Goal: Obtain resource: Obtain resource

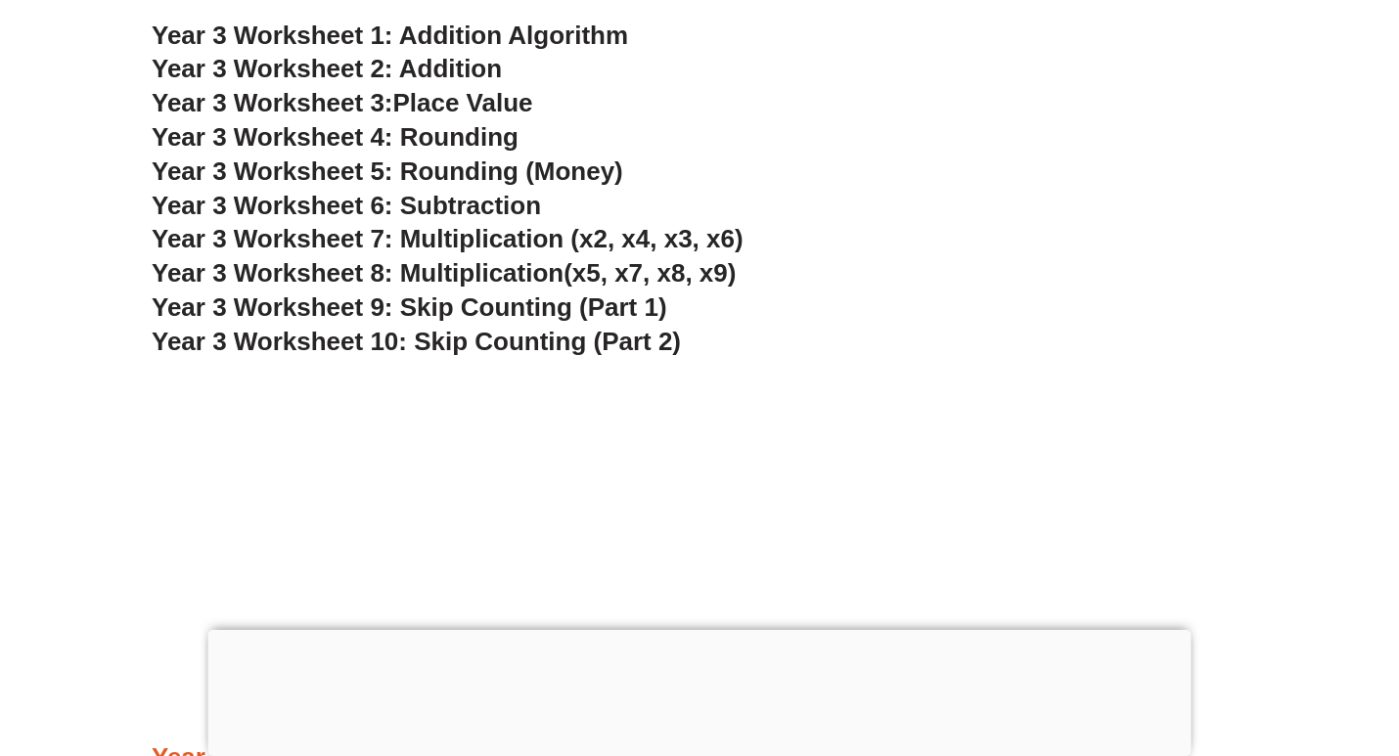
scroll to position [155, 0]
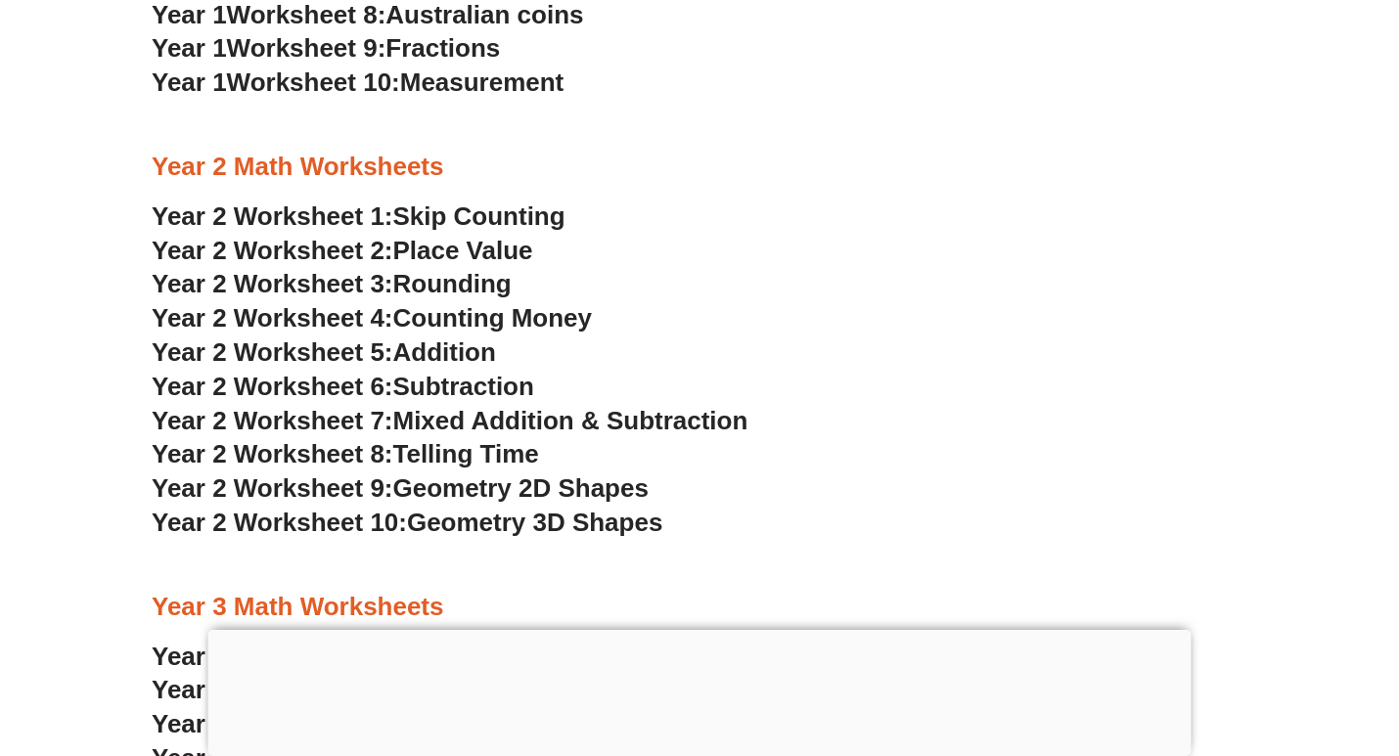
scroll to position [2182, 0]
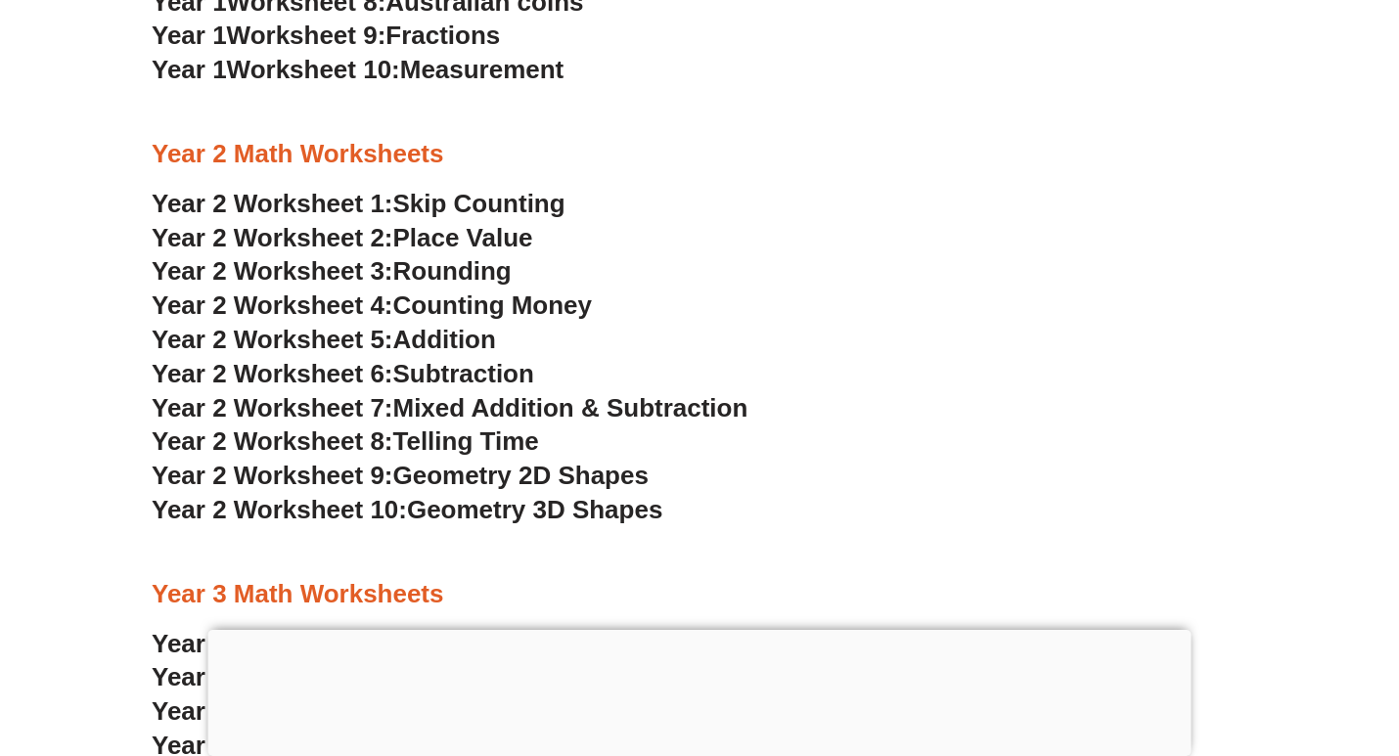
click at [427, 340] on span "Addition" at bounding box center [444, 339] width 103 height 29
click at [496, 407] on span "Mixed Addition & Subtraction" at bounding box center [570, 407] width 355 height 29
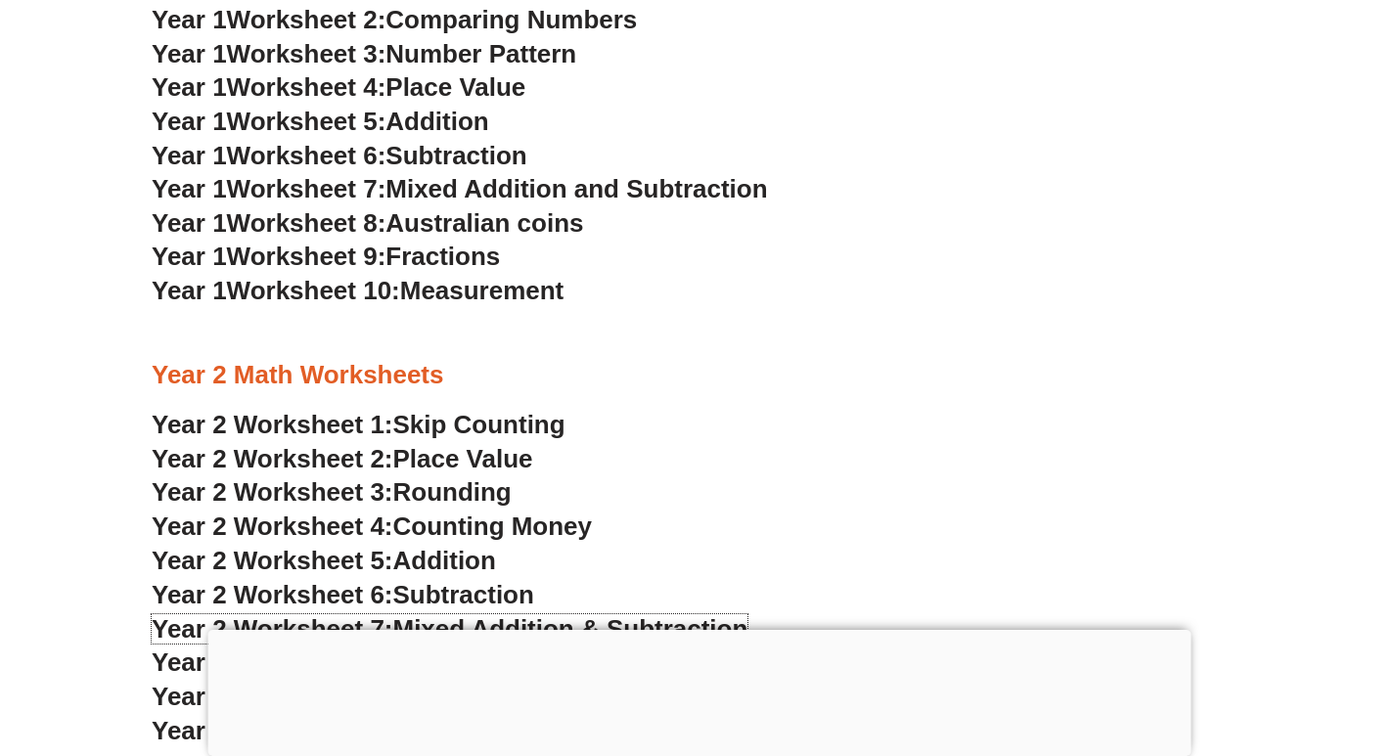
scroll to position [1862, 0]
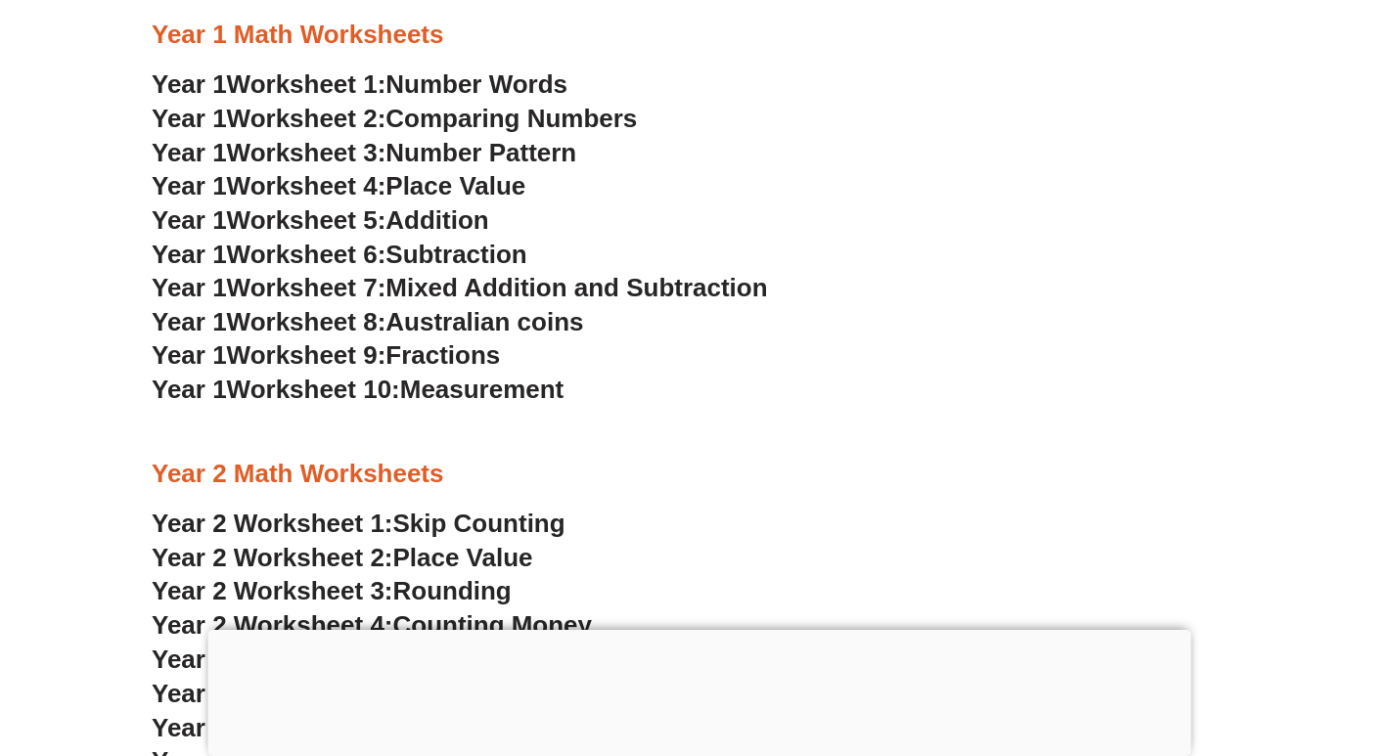
click at [465, 352] on span "Fractions" at bounding box center [442, 354] width 114 height 29
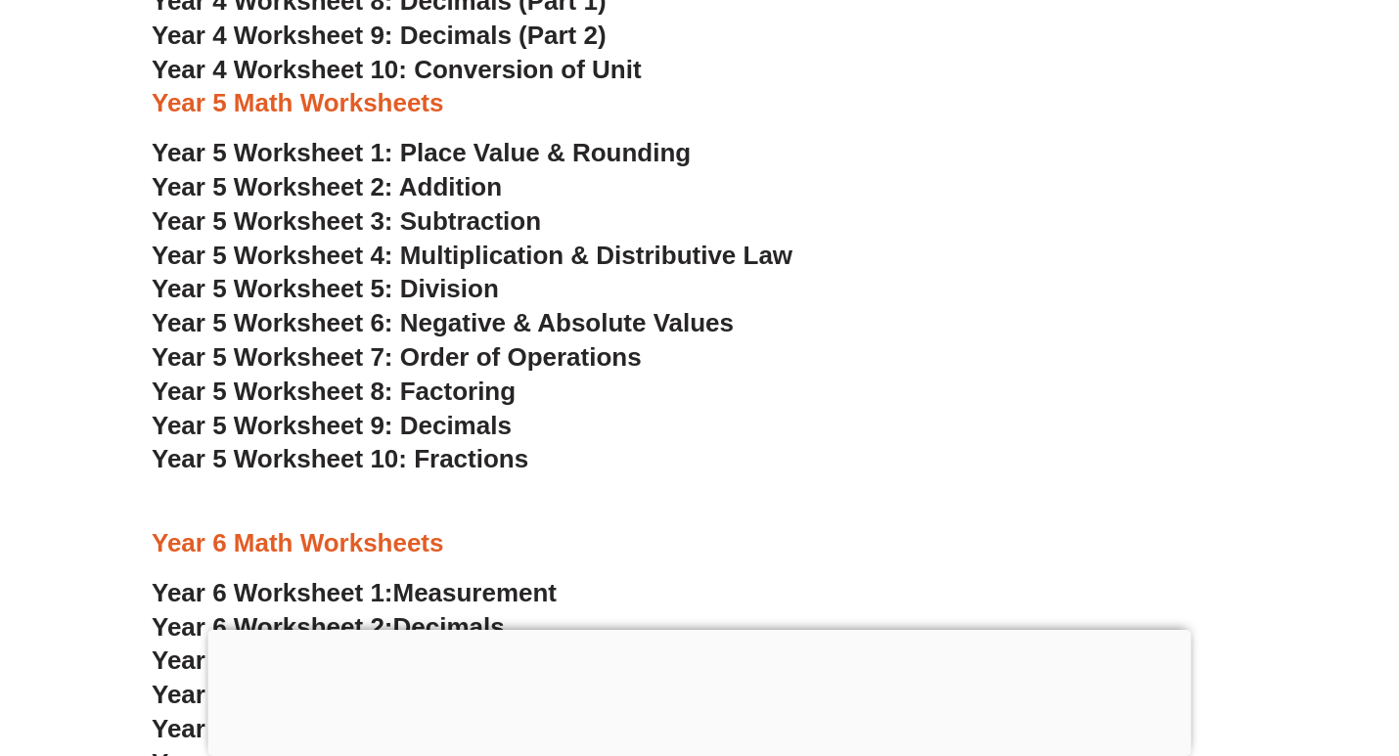
scroll to position [3859, 0]
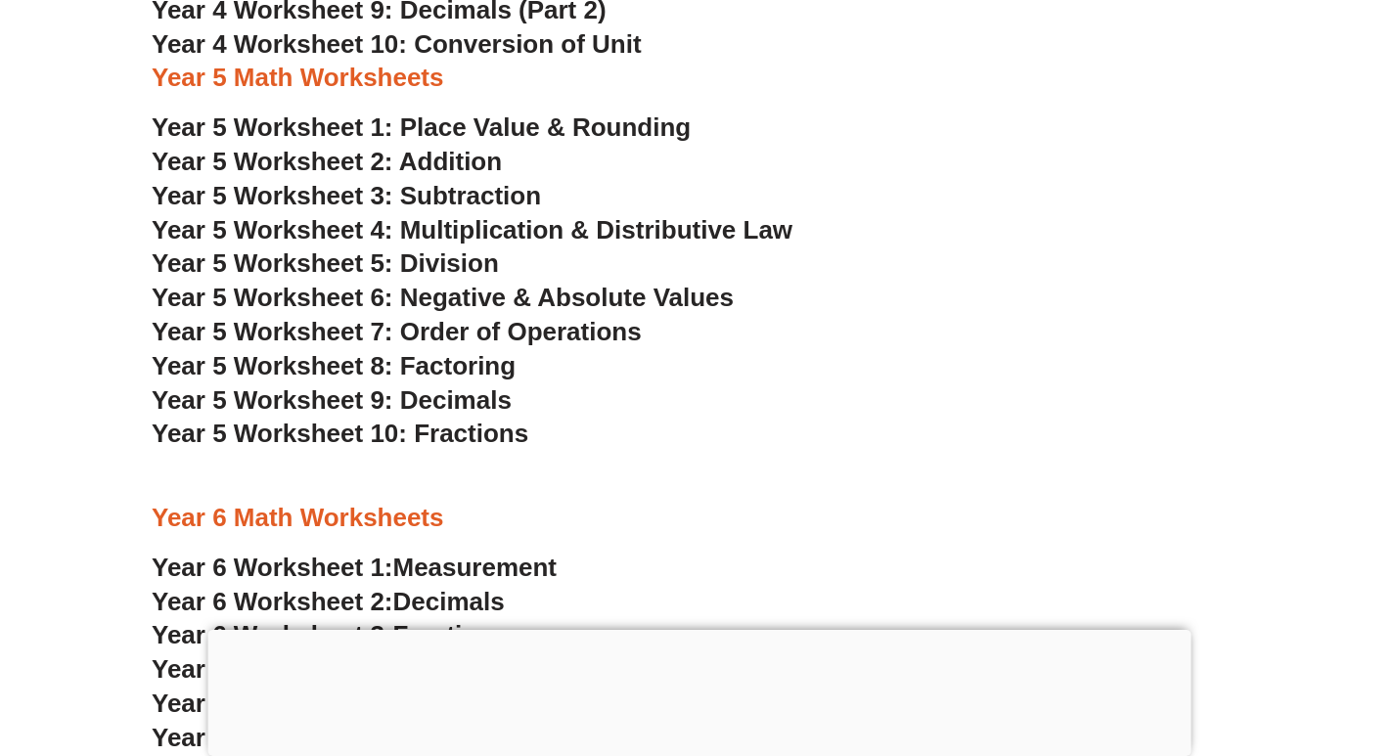
click at [485, 231] on span "Year 5 Worksheet 4: Multiplication & Distributive Law" at bounding box center [472, 229] width 641 height 29
click at [469, 265] on span "Year 5 Worksheet 5: Division" at bounding box center [325, 262] width 347 height 29
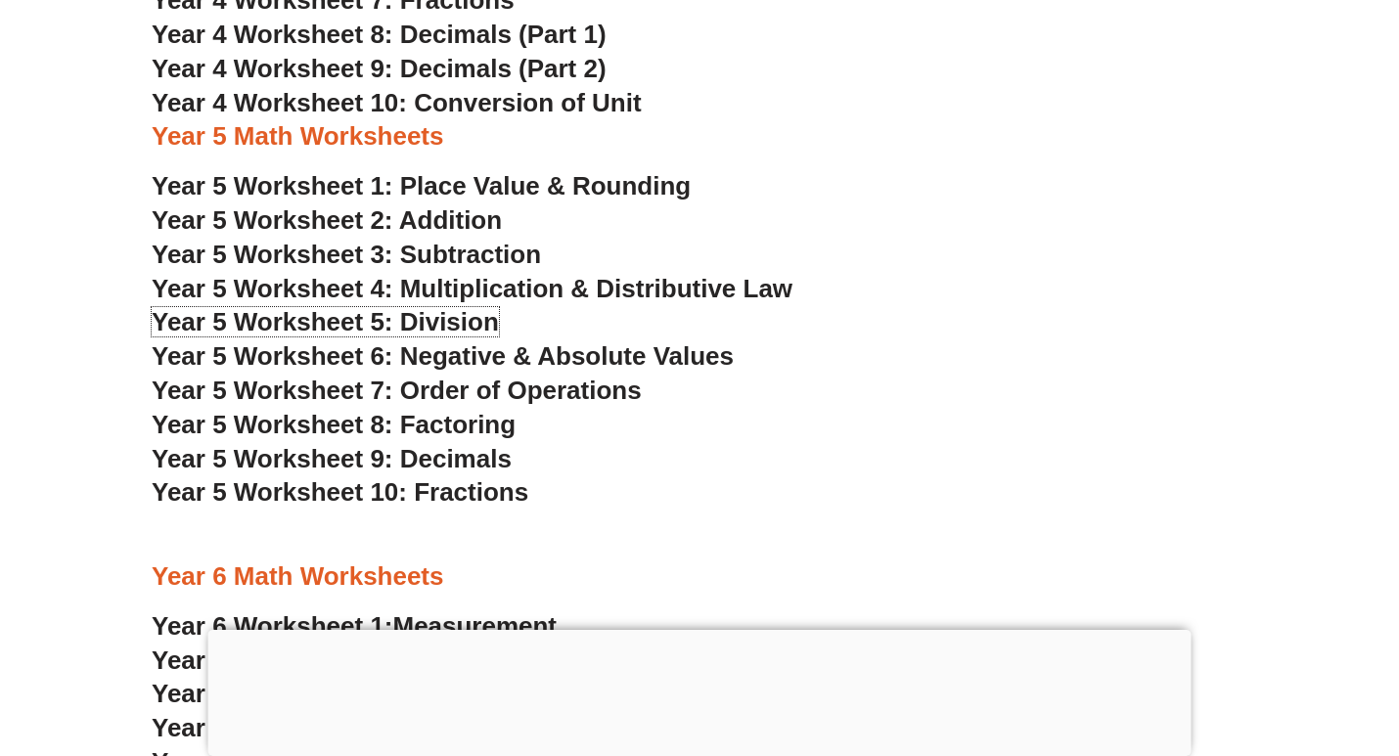
scroll to position [3803, 0]
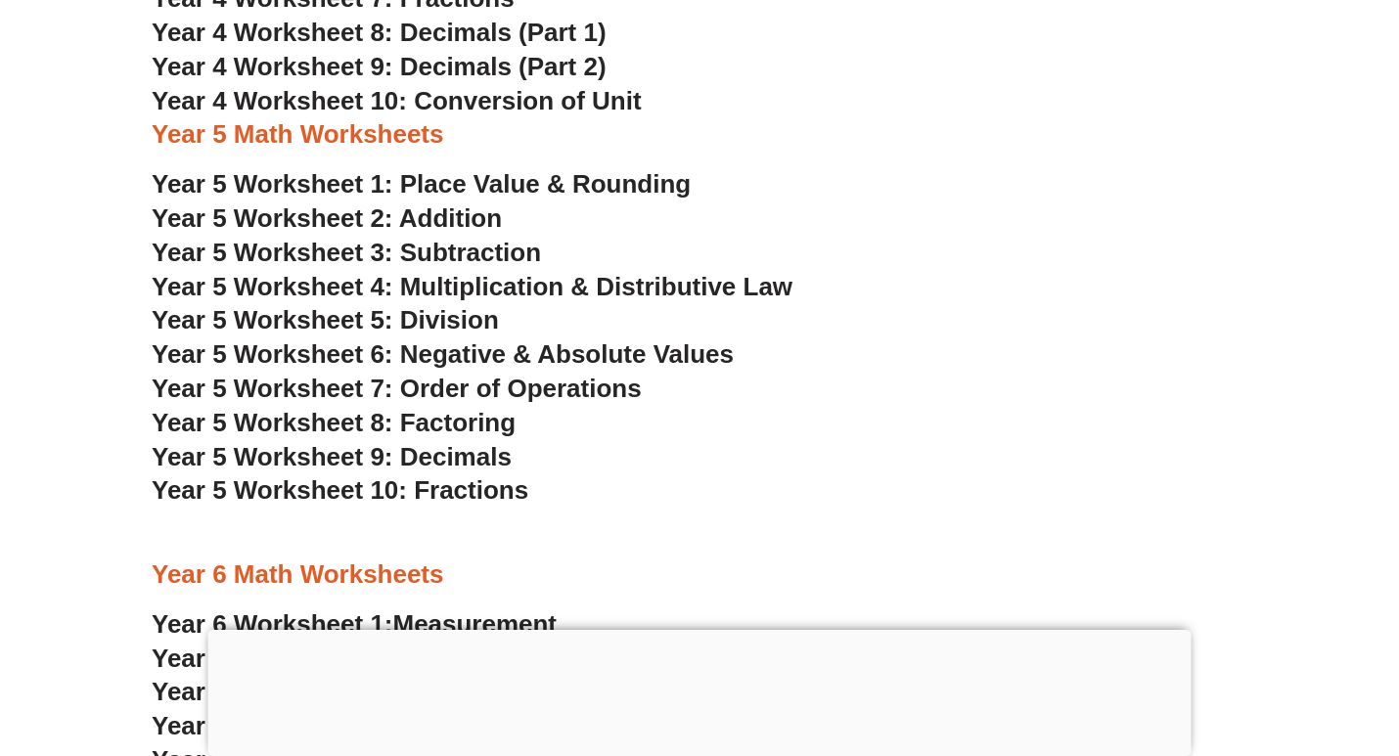
click at [470, 422] on span "Year 5 Worksheet 8: Factoring" at bounding box center [334, 422] width 364 height 29
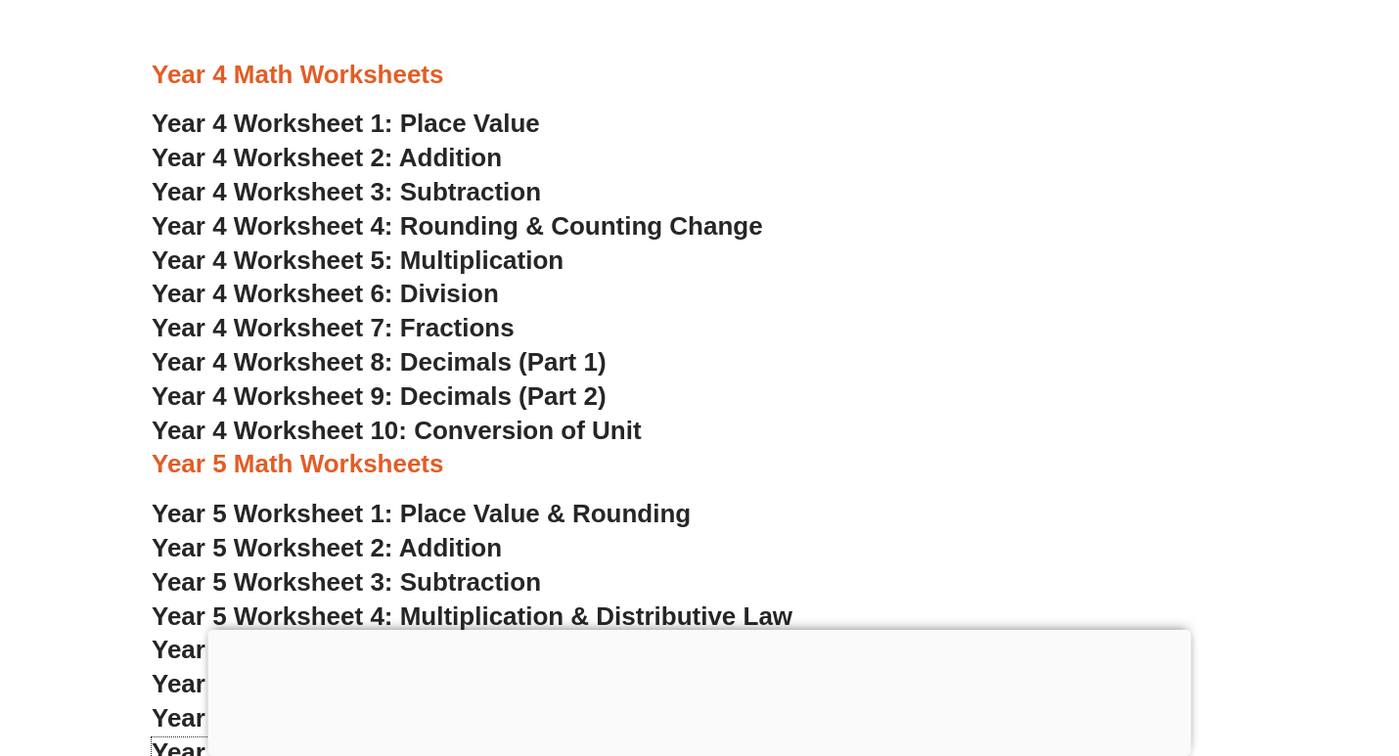
scroll to position [3452, 0]
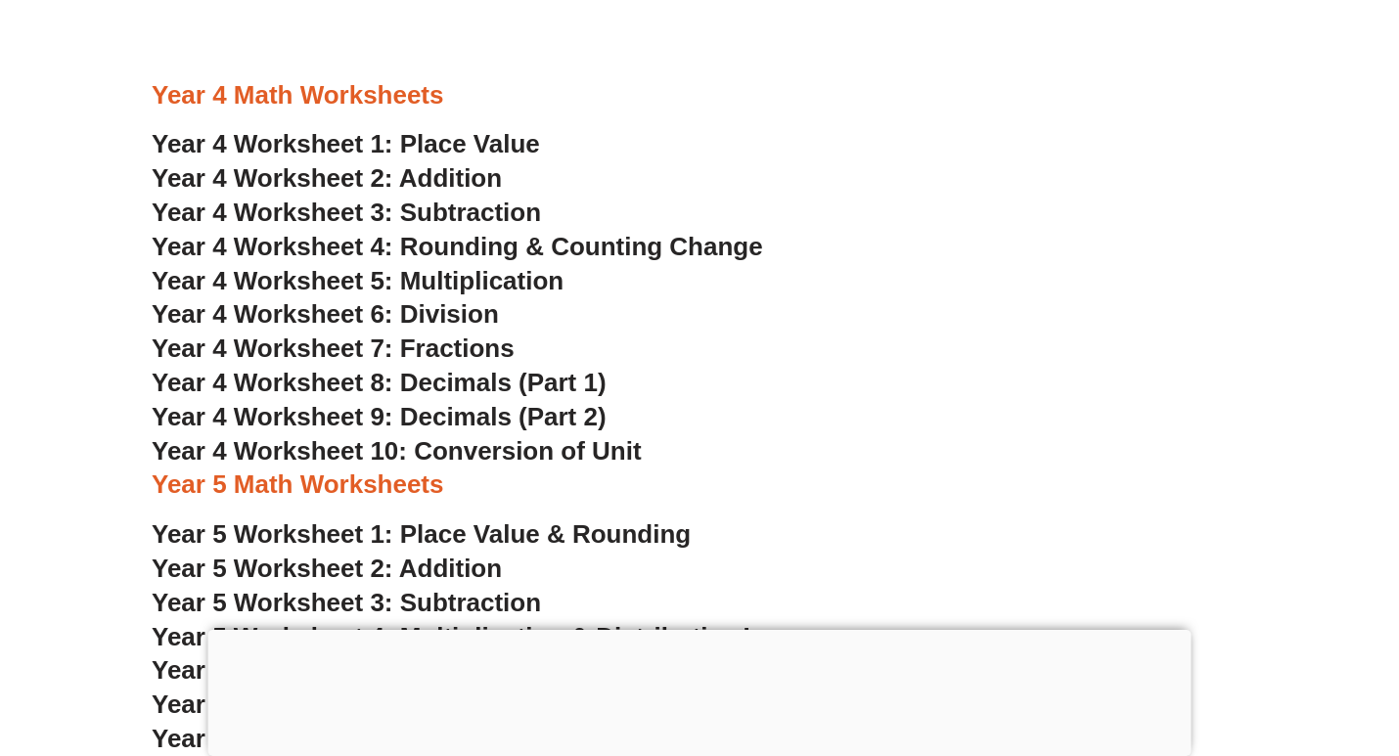
click at [482, 285] on span "Year 4 Worksheet 5: Multiplication" at bounding box center [358, 280] width 412 height 29
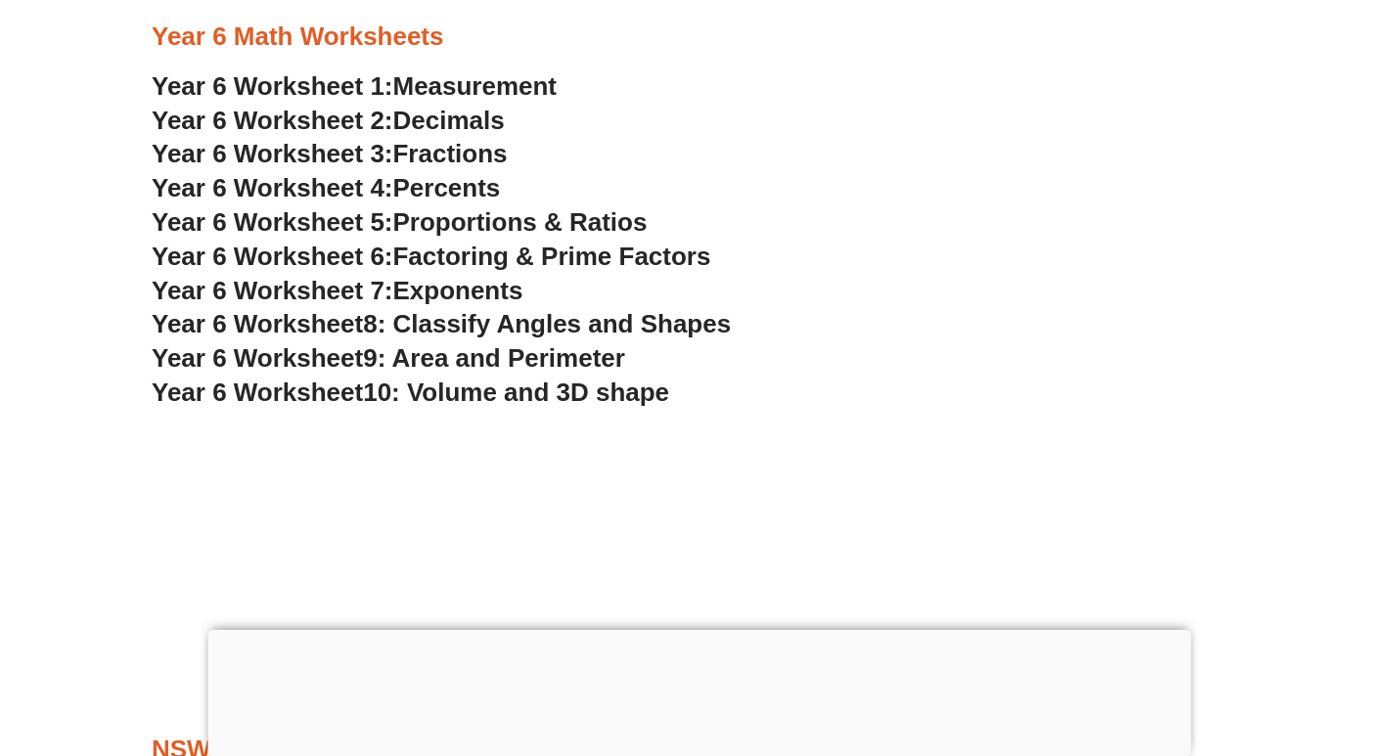
scroll to position [4343, 0]
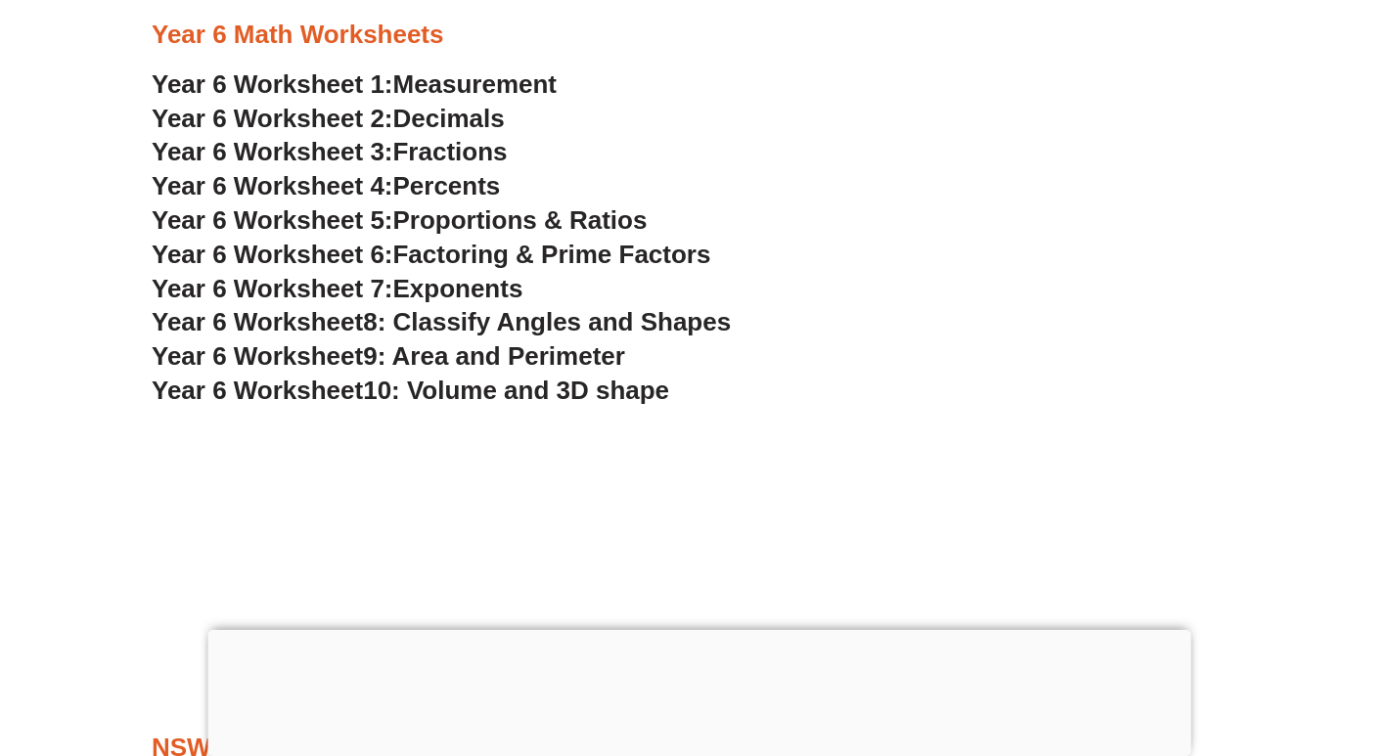
click at [490, 292] on span "Exponents" at bounding box center [458, 288] width 130 height 29
click at [420, 153] on span "Fractions" at bounding box center [450, 151] width 114 height 29
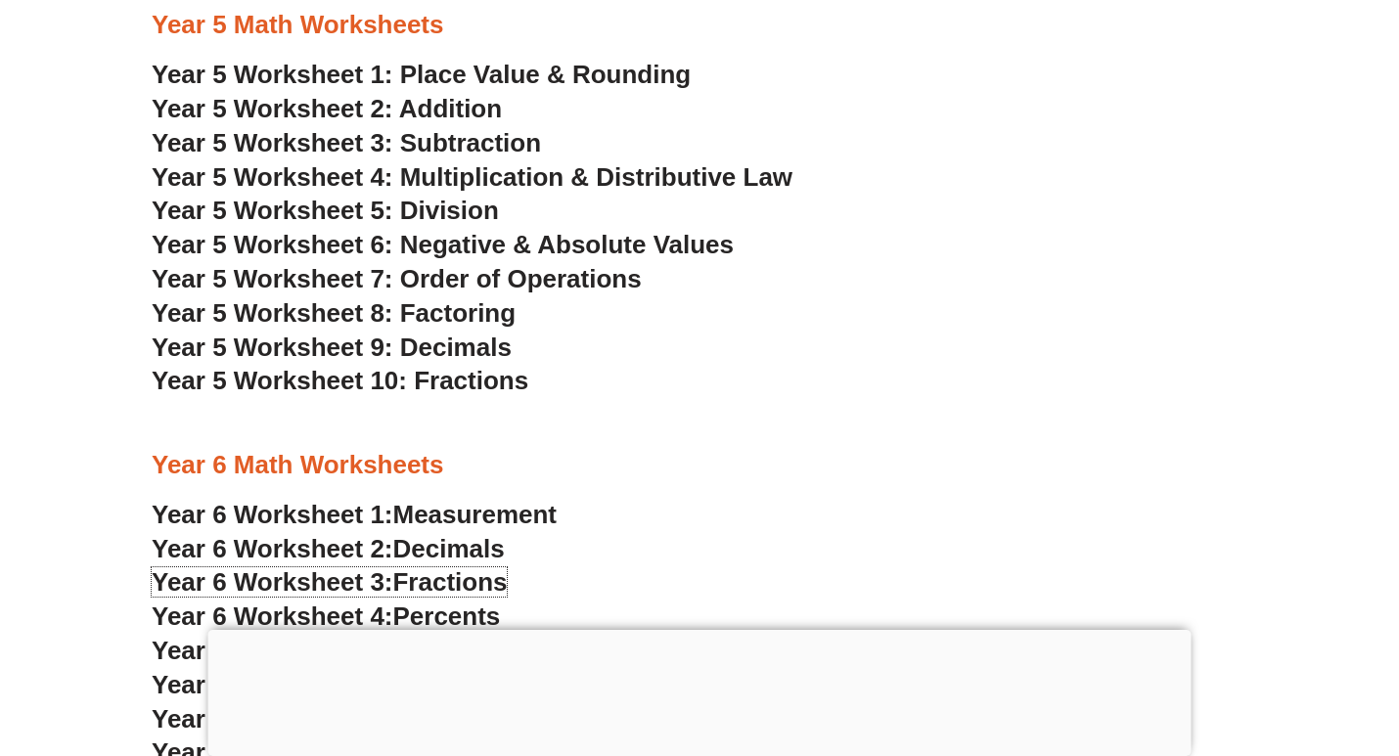
scroll to position [3853, 0]
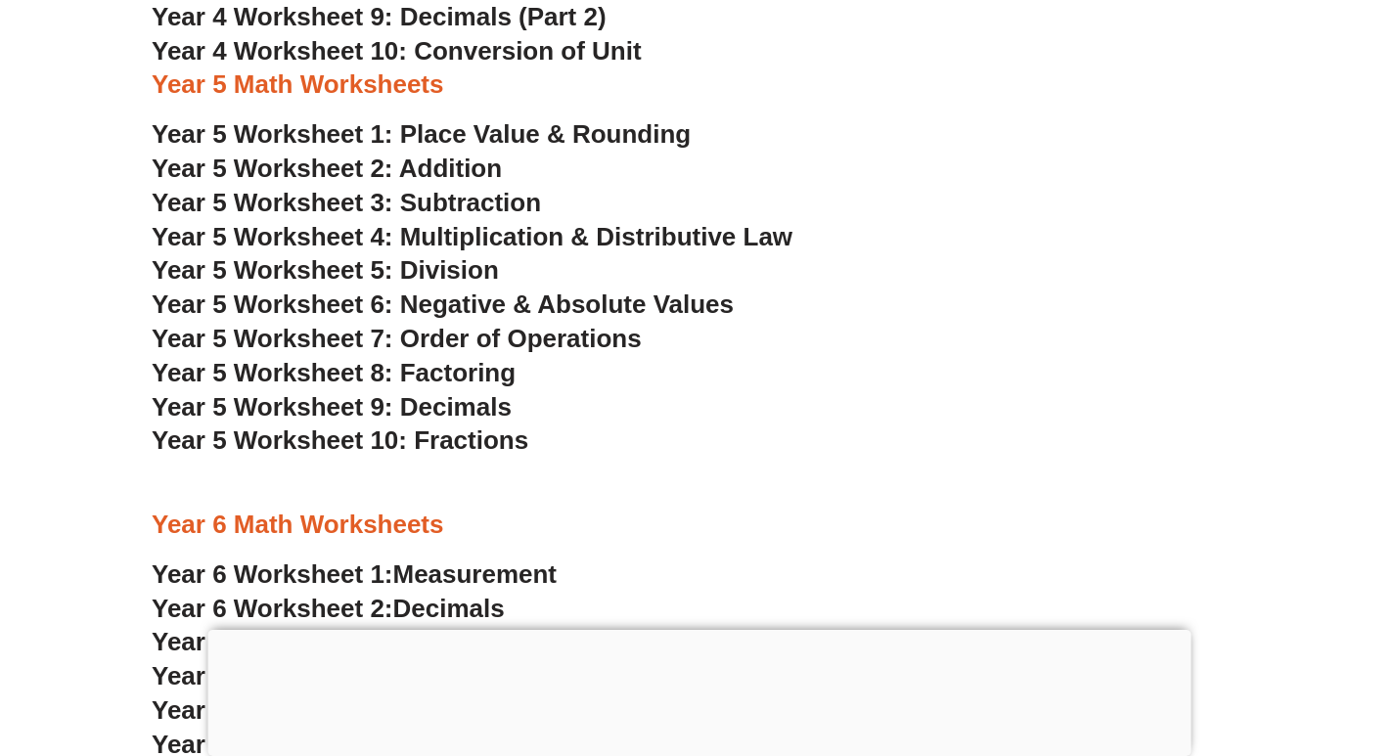
click at [431, 158] on span "Year 5 Worksheet 2: Addition" at bounding box center [327, 168] width 350 height 29
